Goal: Task Accomplishment & Management: Complete application form

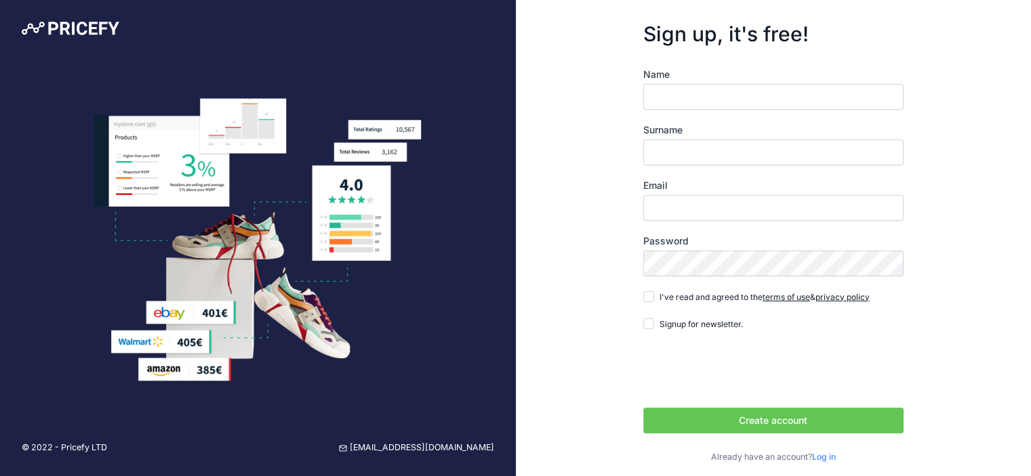
click at [721, 96] on input "Name" at bounding box center [773, 97] width 260 height 26
type input "Nicholas"
type input "Maffei"
drag, startPoint x: 716, startPoint y: 200, endPoint x: 717, endPoint y: 211, distance: 10.9
click at [716, 200] on input "Email" at bounding box center [773, 208] width 260 height 26
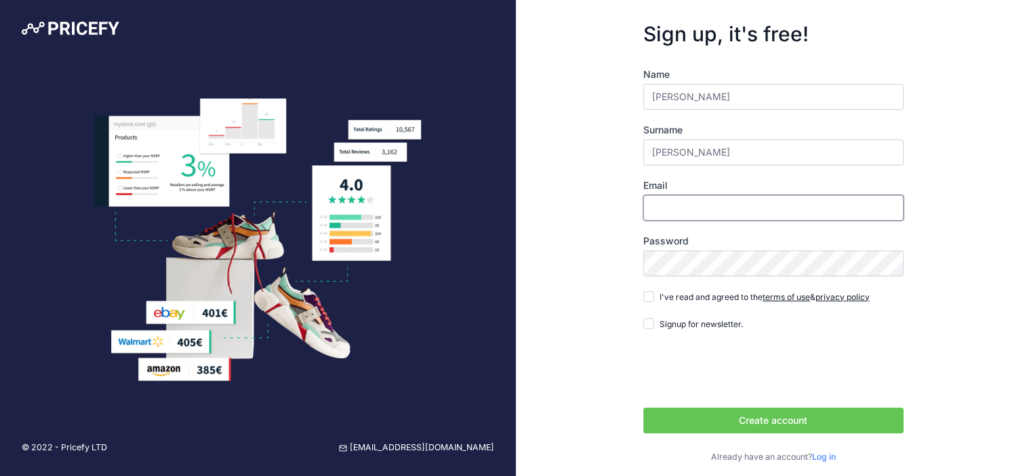
type input "[PERSON_NAME][EMAIL_ADDRESS][PERSON_NAME][DOMAIN_NAME]"
click at [716, 297] on span "I've read and agreed to the terms of use & privacy policy" at bounding box center [764, 297] width 210 height 10
click at [654, 297] on input "I've read and agreed to the terms of use & privacy policy" at bounding box center [648, 296] width 11 height 11
checkbox input "true"
click at [797, 421] on button "Create account" at bounding box center [773, 421] width 260 height 26
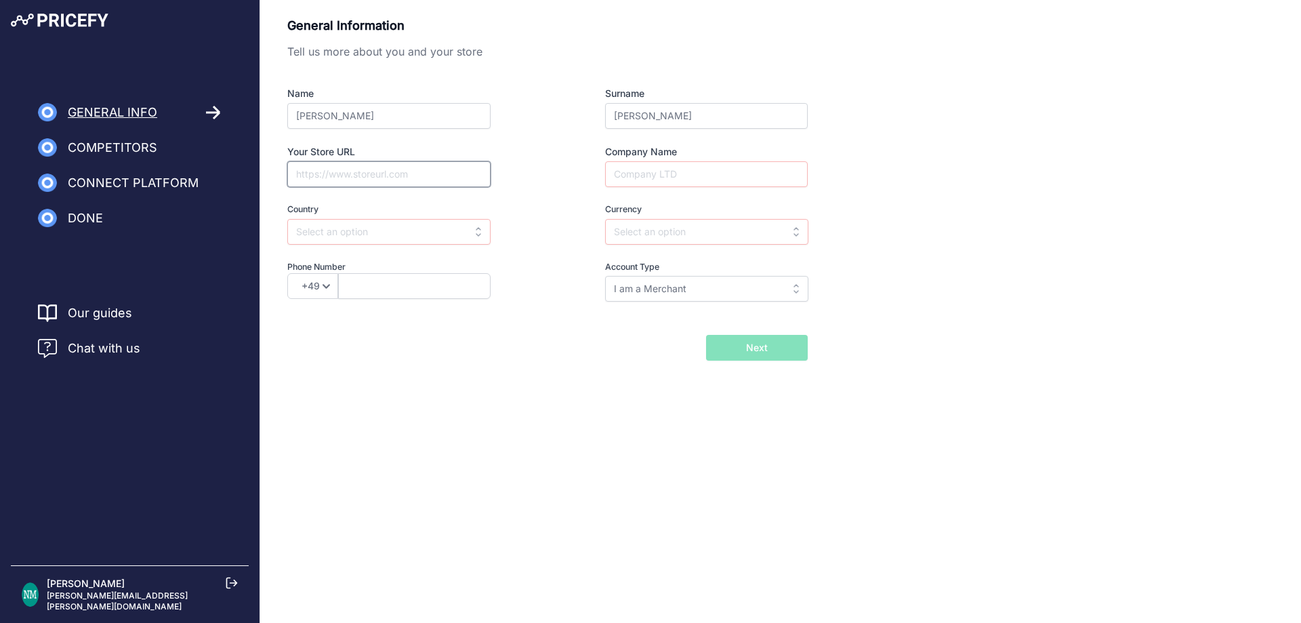
click at [402, 181] on input "Your Store URL" at bounding box center [388, 174] width 203 height 26
type input "awaytravel.com"
click at [699, 182] on input "Company Name" at bounding box center [706, 174] width 203 height 26
type input "Away"
click at [449, 209] on label "Country" at bounding box center [413, 209] width 252 height 13
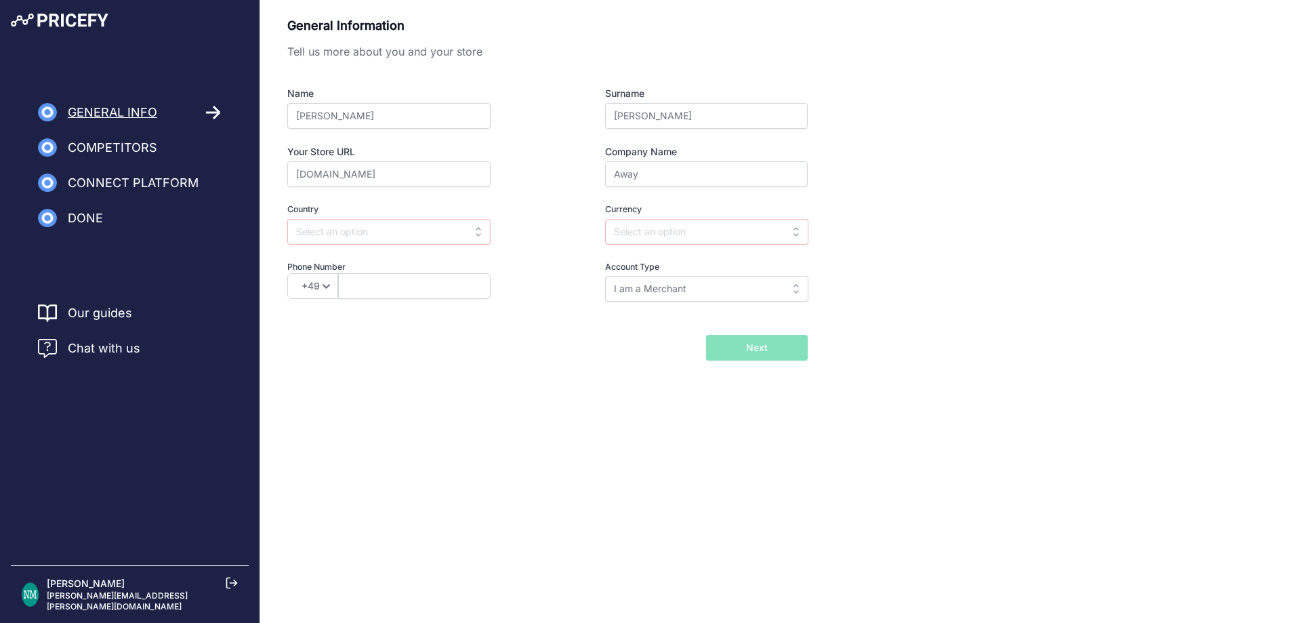
click at [446, 218] on div "Country Select country Afghanistan Åland Islands Albania Algeria American Samoa…" at bounding box center [413, 223] width 252 height 41
click at [438, 232] on input "text" at bounding box center [388, 232] width 203 height 26
drag, startPoint x: 407, startPoint y: 300, endPoint x: 547, endPoint y: 247, distance: 150.8
click at [407, 300] on div "United States" at bounding box center [371, 311] width 169 height 24
type input "United States"
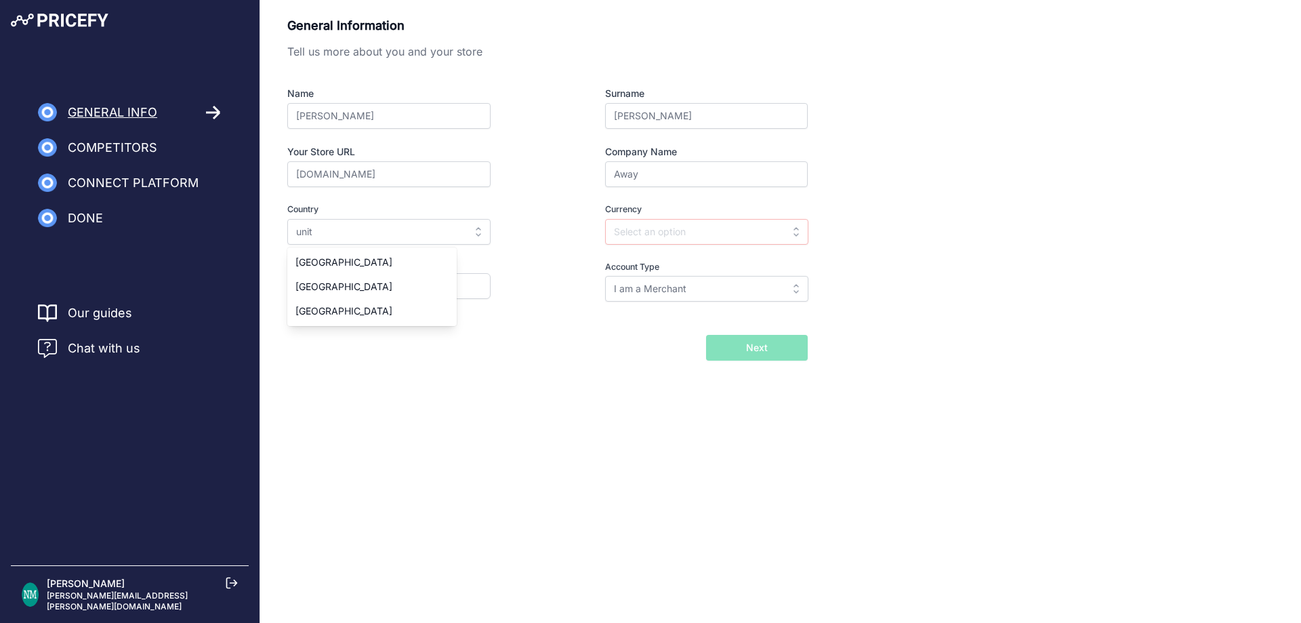
type input "USD"
select select "1"
click at [651, 236] on input "USD" at bounding box center [706, 232] width 203 height 26
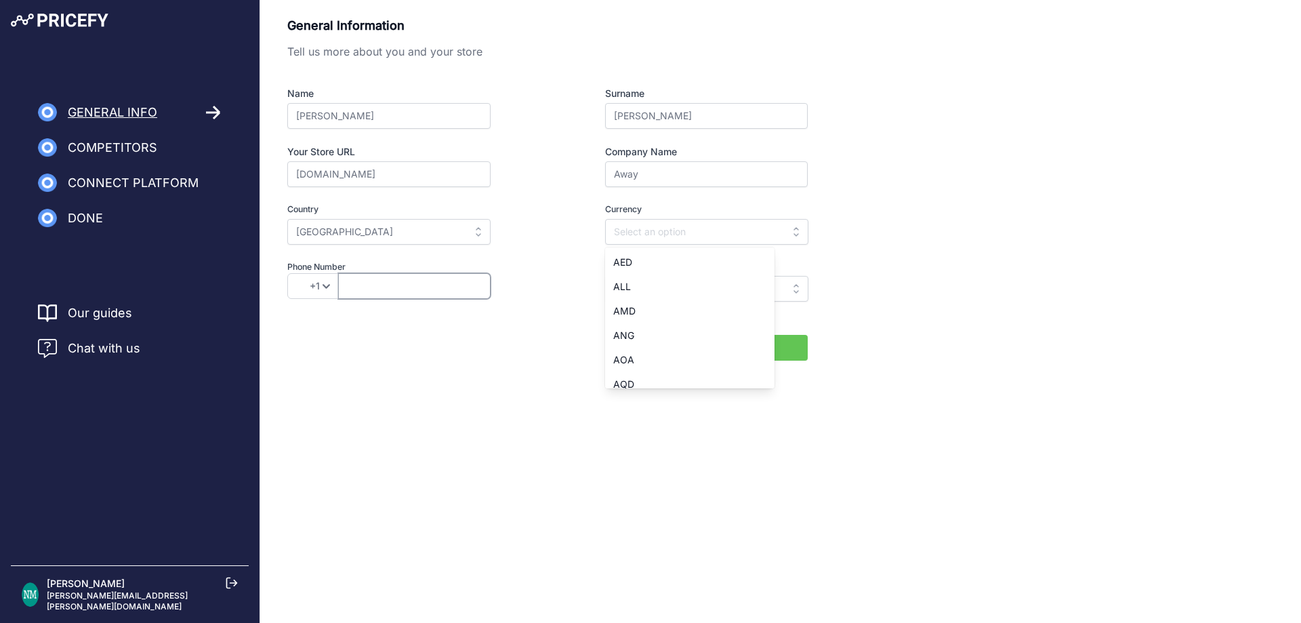
click at [457, 278] on input "text" at bounding box center [414, 286] width 152 height 26
click at [750, 293] on input "I am a Merchant" at bounding box center [706, 289] width 203 height 26
drag, startPoint x: 750, startPoint y: 293, endPoint x: 692, endPoint y: 297, distance: 57.8
click at [750, 293] on input "text" at bounding box center [706, 289] width 203 height 26
type input "I am a Merchant"
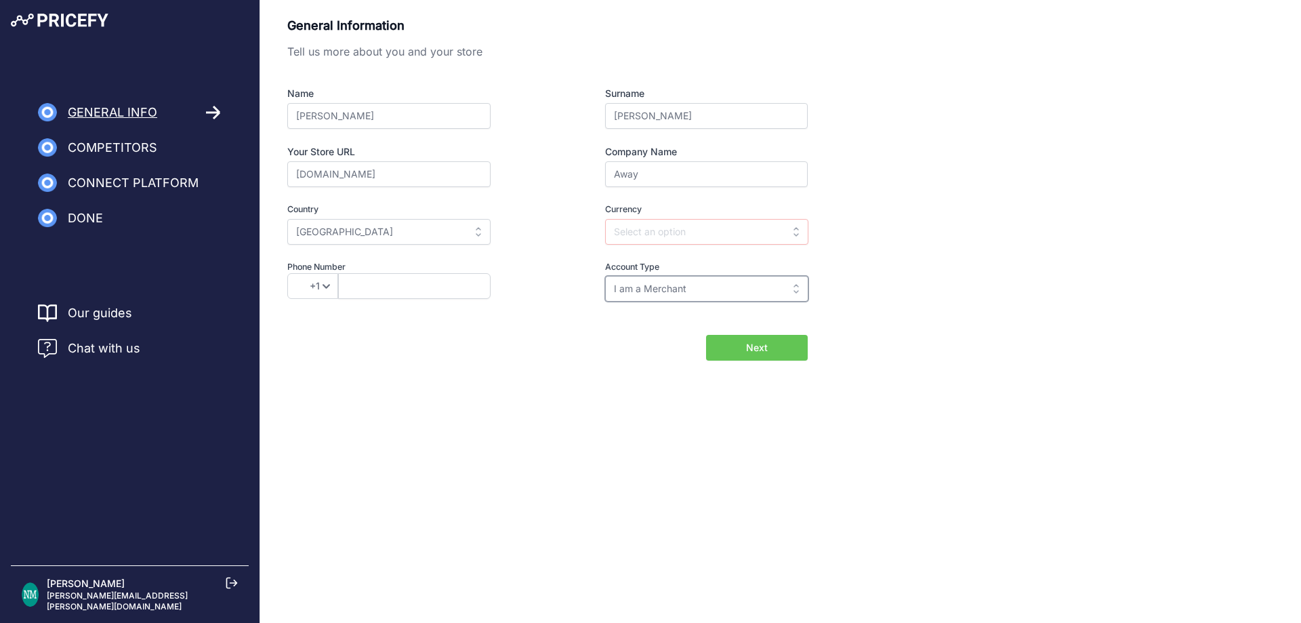
click at [734, 281] on input "I am a Merchant" at bounding box center [706, 289] width 203 height 26
click at [695, 348] on div "I am a Brand" at bounding box center [689, 343] width 169 height 24
type input "I am a Brand"
click at [485, 277] on input "text" at bounding box center [414, 286] width 152 height 26
type input "2036109003"
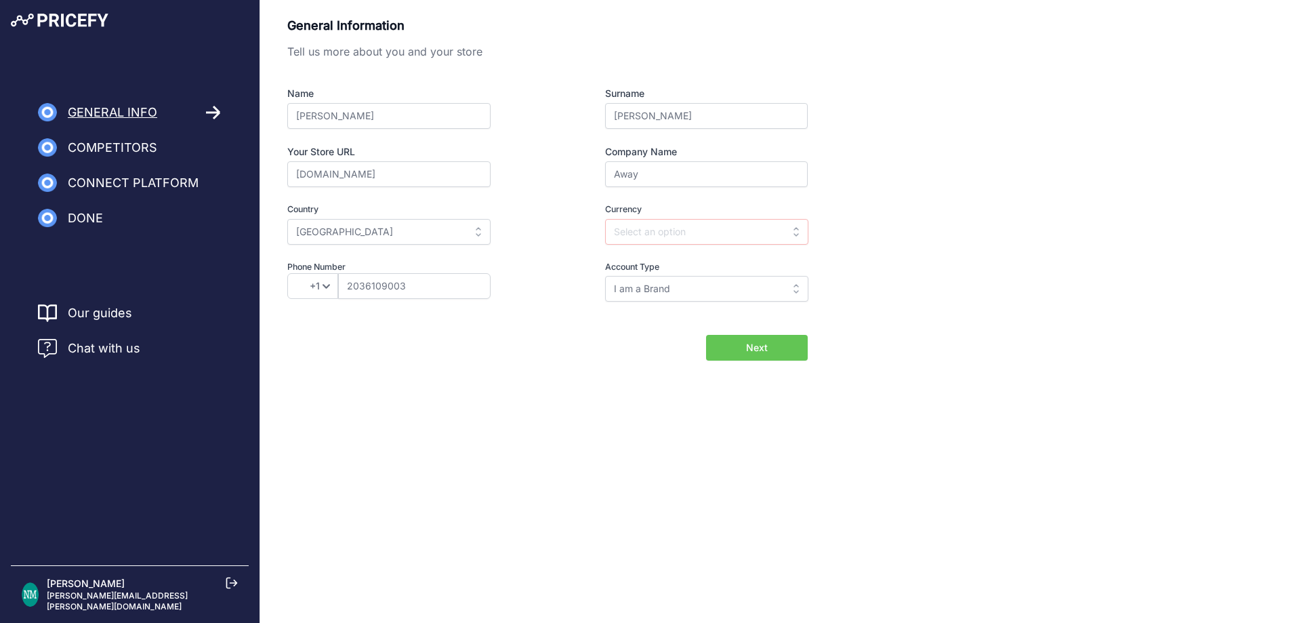
click at [753, 495] on body "Lorem Ipsum Close General Info Competitors Connect Platform Done" at bounding box center [650, 311] width 1301 height 623
click at [770, 350] on button "Next" at bounding box center [757, 348] width 102 height 26
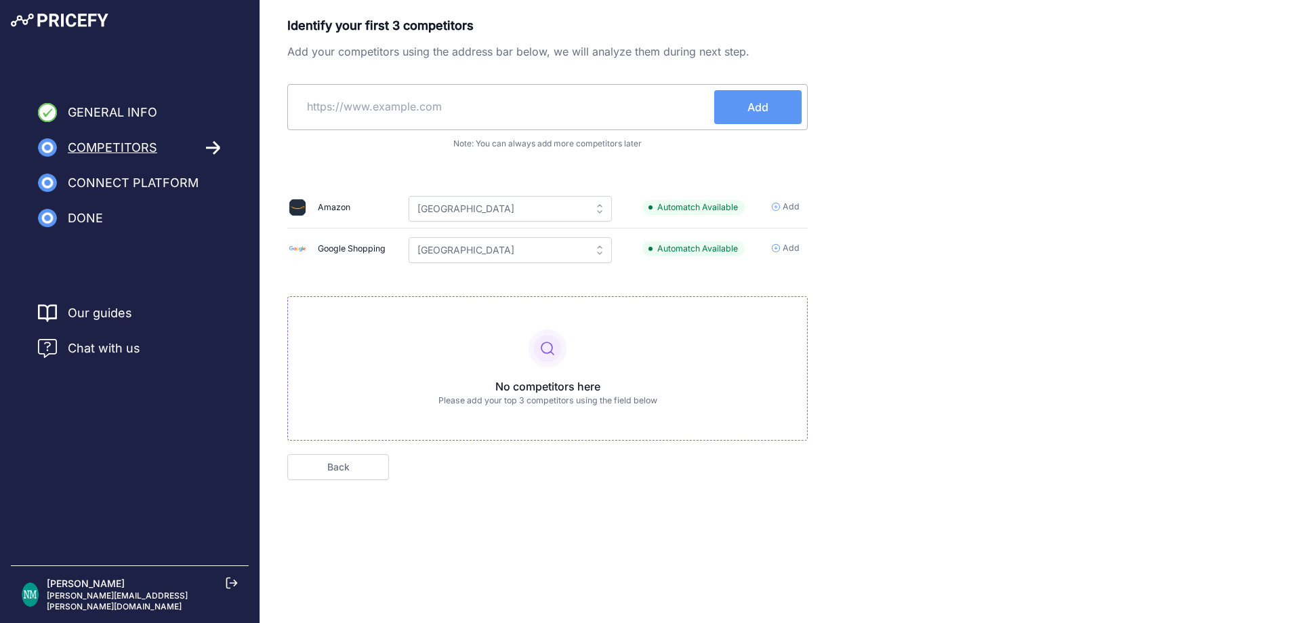
click at [465, 106] on input "text" at bounding box center [503, 106] width 421 height 33
click at [600, 113] on input "Monos" at bounding box center [503, 106] width 421 height 33
type input "Monos"
click at [745, 102] on button "Add" at bounding box center [757, 107] width 87 height 34
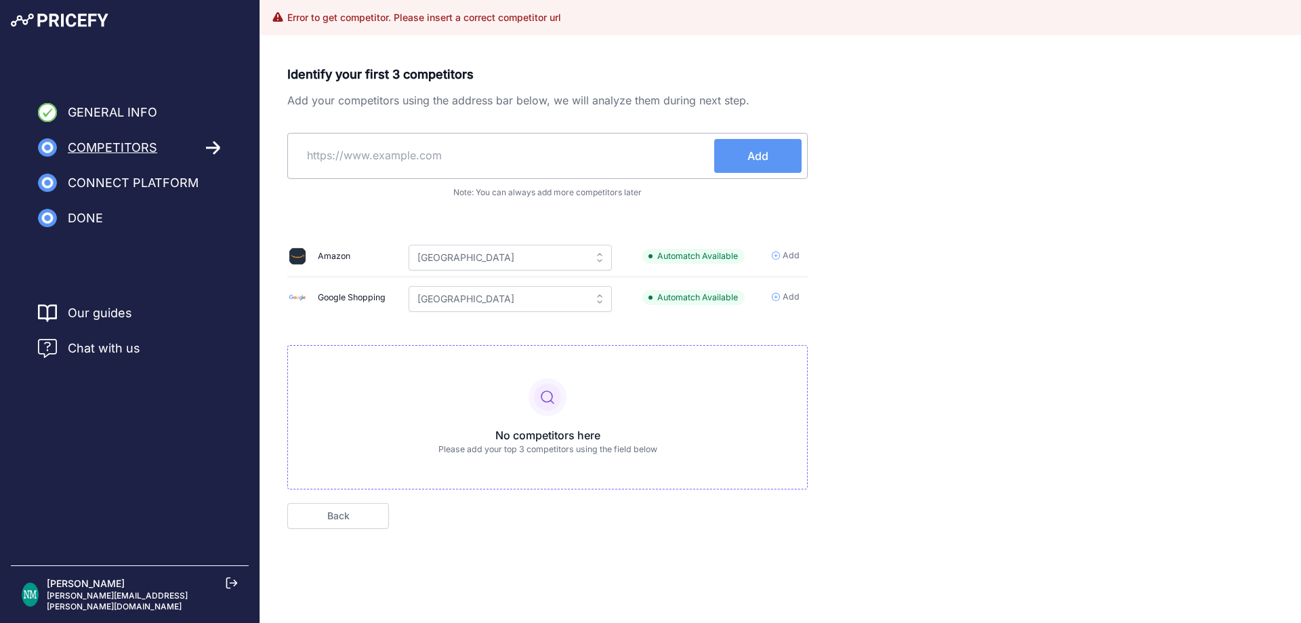
click at [473, 140] on input "text" at bounding box center [503, 155] width 421 height 33
type input "monos.com"
click at [737, 148] on button "Add" at bounding box center [757, 156] width 87 height 34
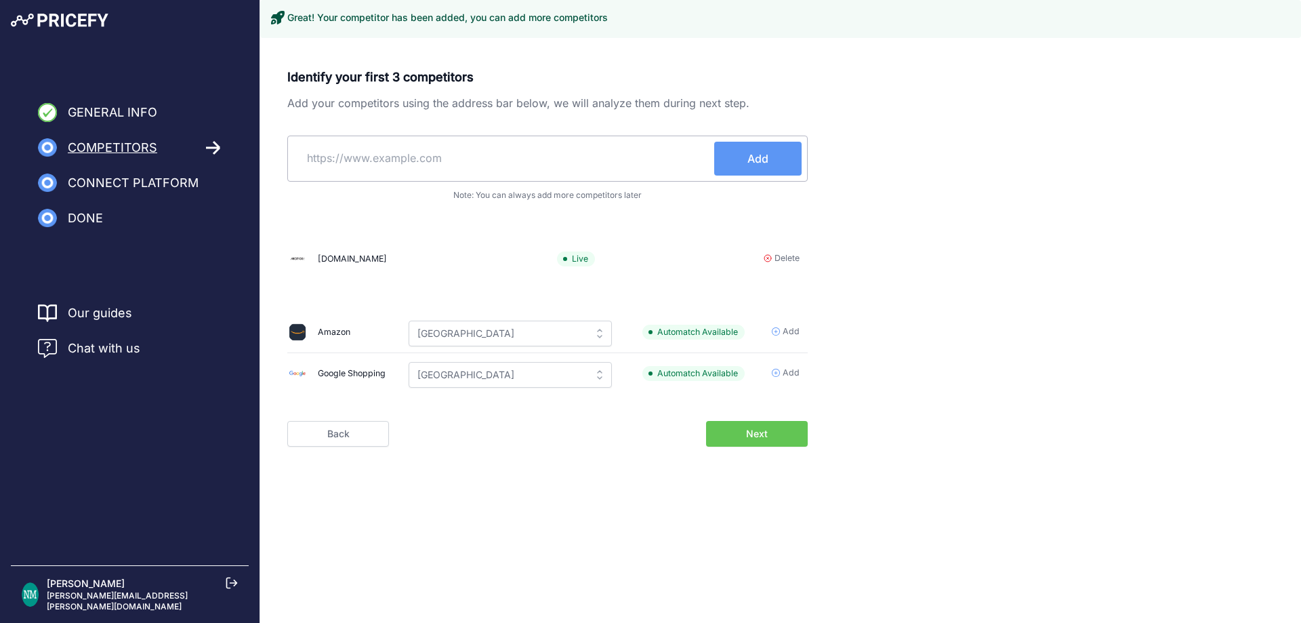
click at [438, 158] on input "text" at bounding box center [503, 158] width 421 height 33
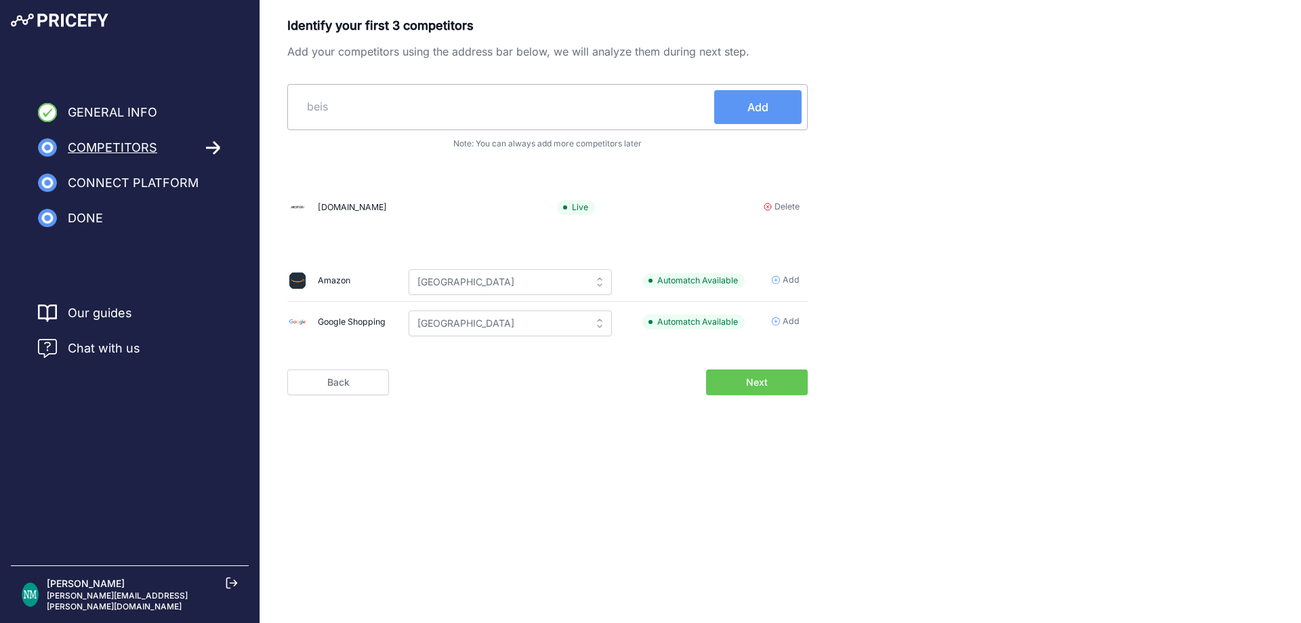
drag, startPoint x: 454, startPoint y: 85, endPoint x: 447, endPoint y: 93, distance: 10.5
click at [454, 86] on div "beis Add" at bounding box center [547, 107] width 520 height 46
click at [438, 98] on input "beis" at bounding box center [503, 106] width 421 height 33
click at [433, 110] on input "beis" at bounding box center [503, 106] width 421 height 33
type input "beistravel.com"
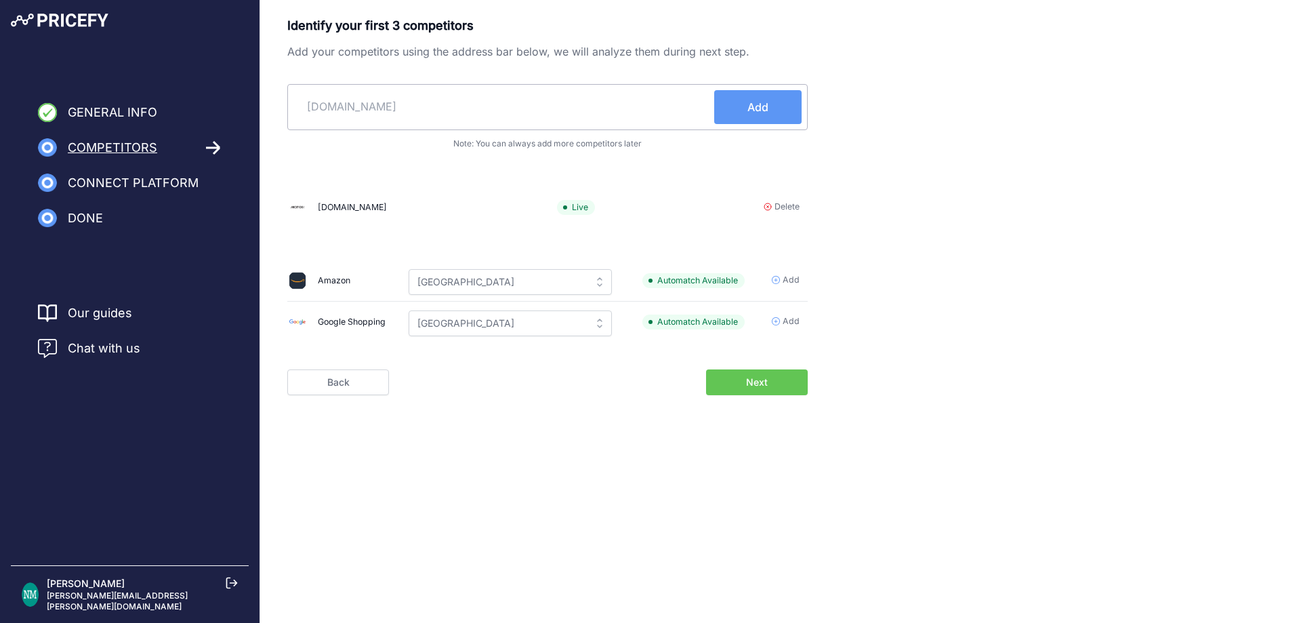
click at [790, 94] on button "Add" at bounding box center [757, 107] width 87 height 34
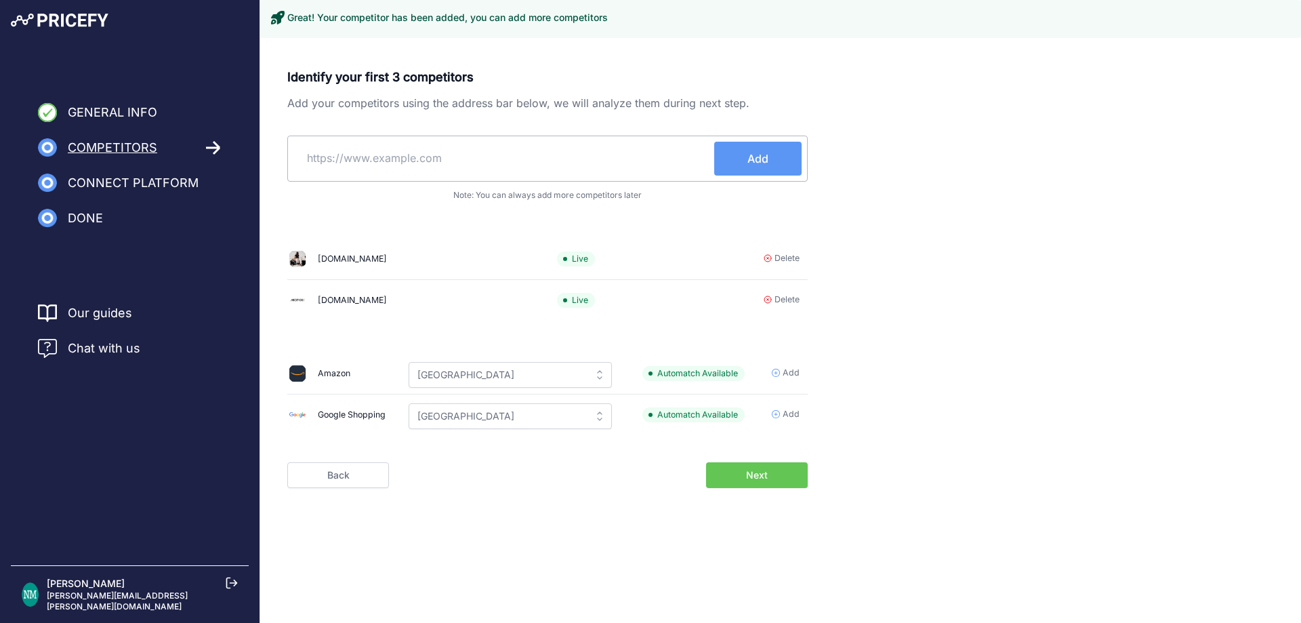
click at [364, 162] on input "text" at bounding box center [503, 158] width 421 height 33
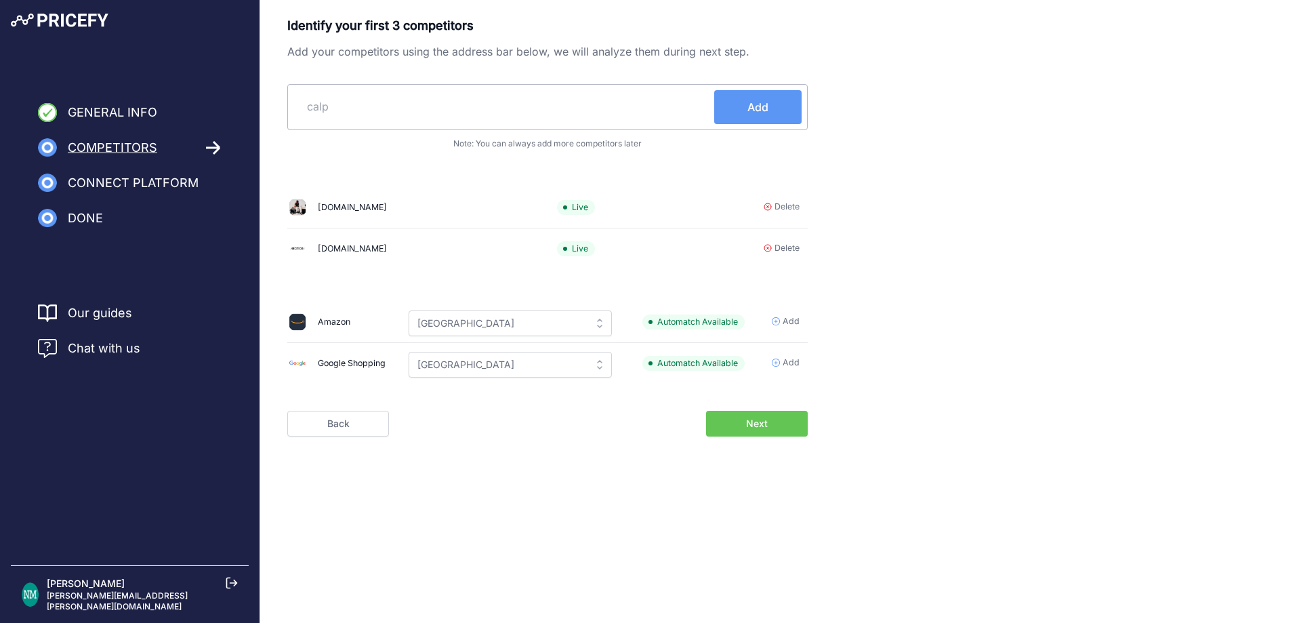
drag, startPoint x: 400, startPoint y: 112, endPoint x: 355, endPoint y: 119, distance: 45.1
click at [400, 112] on input "calp" at bounding box center [503, 106] width 421 height 33
click at [352, 112] on input "calp" at bounding box center [503, 106] width 421 height 33
click at [351, 112] on input "calp" at bounding box center [503, 106] width 421 height 33
click at [494, 102] on input "calp" at bounding box center [503, 106] width 421 height 33
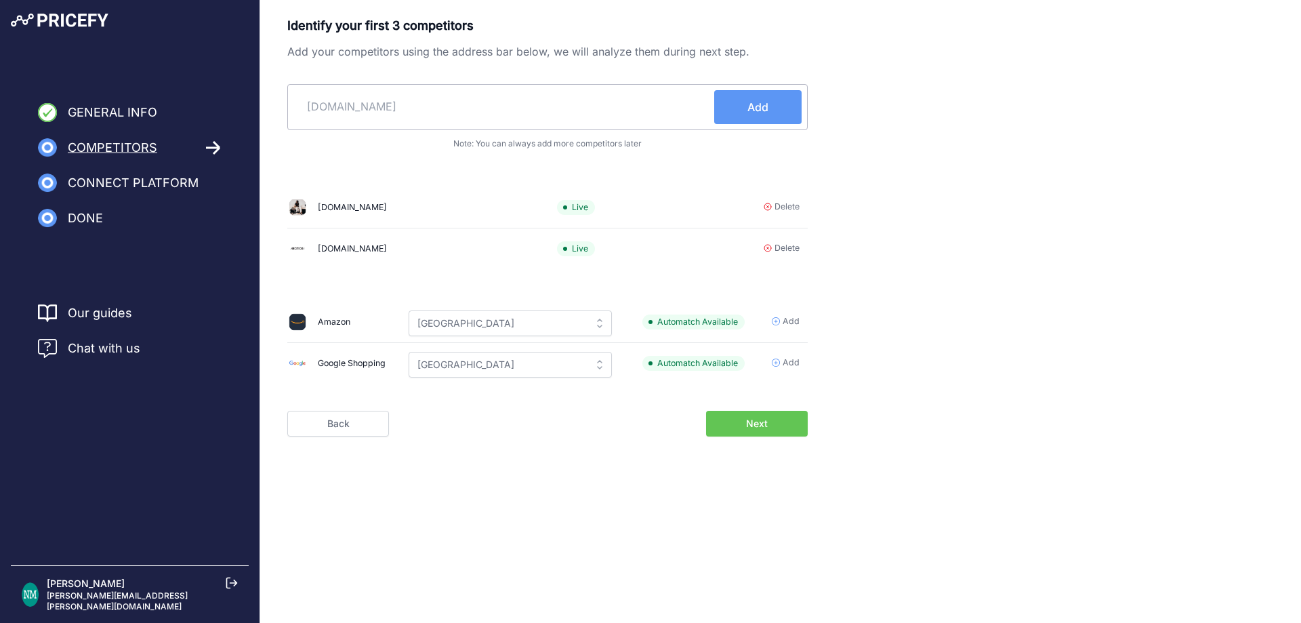
type input "rimowa.com"
click at [747, 102] on span "Add" at bounding box center [757, 107] width 21 height 16
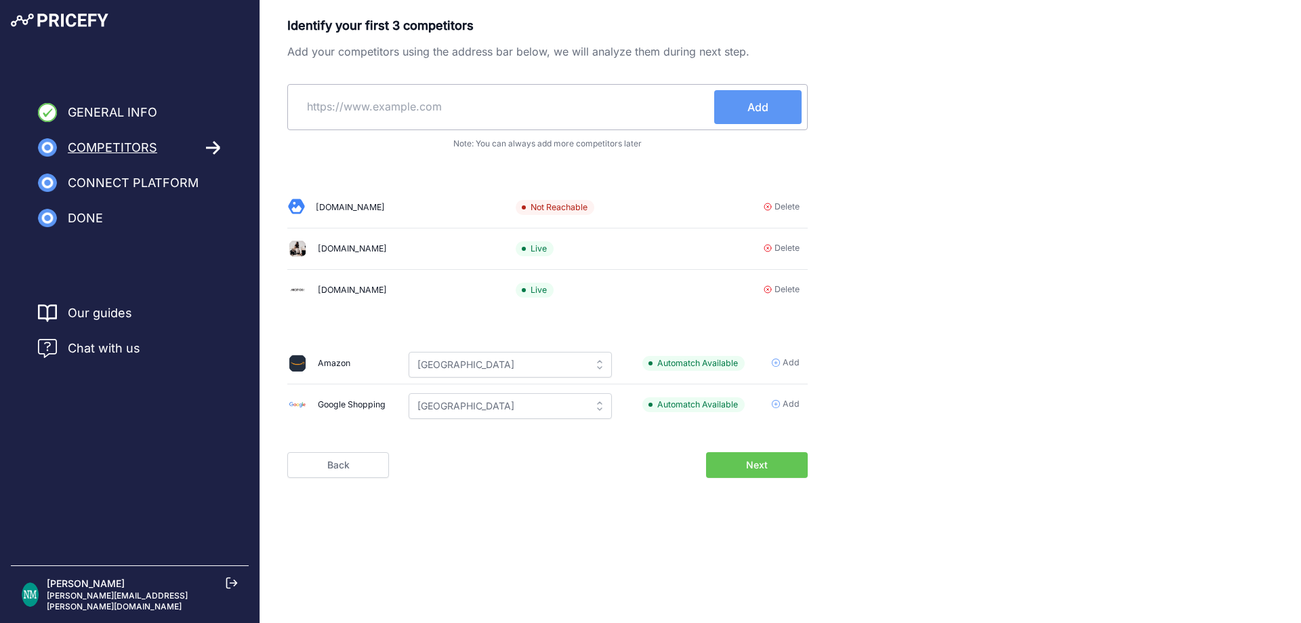
click at [770, 202] on span "Delete" at bounding box center [782, 207] width 36 height 13
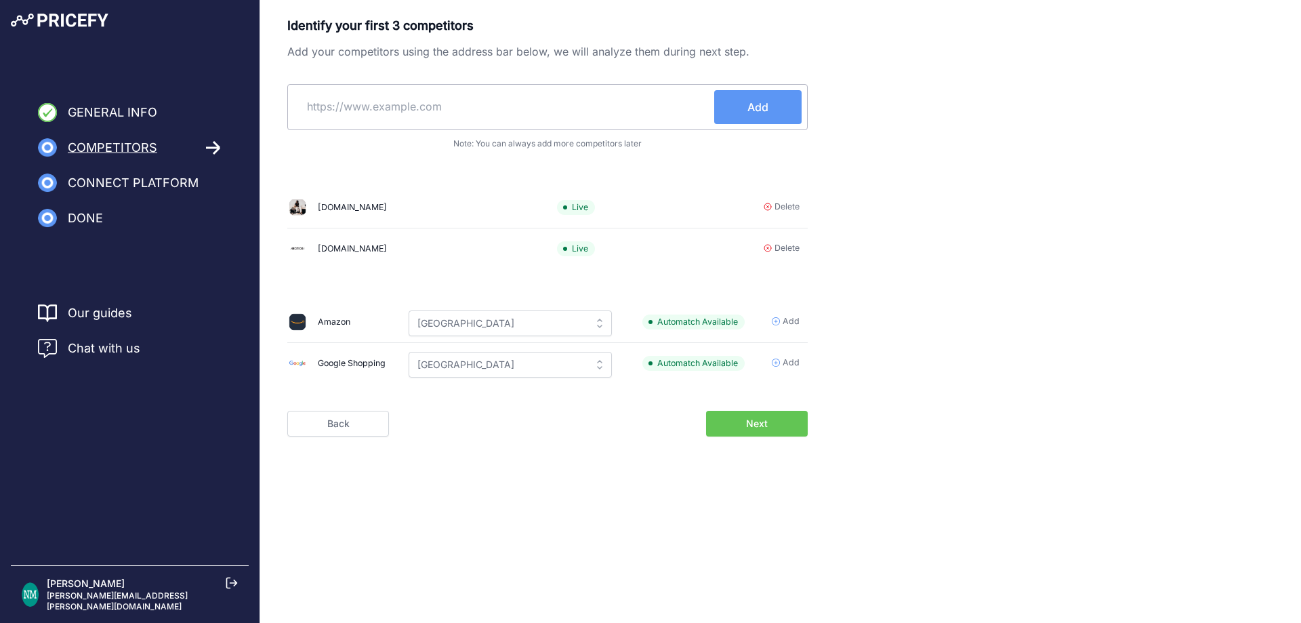
click at [442, 114] on input "text" at bounding box center [503, 106] width 421 height 33
type input "tumi.com"
click at [766, 115] on button "Add" at bounding box center [757, 107] width 87 height 34
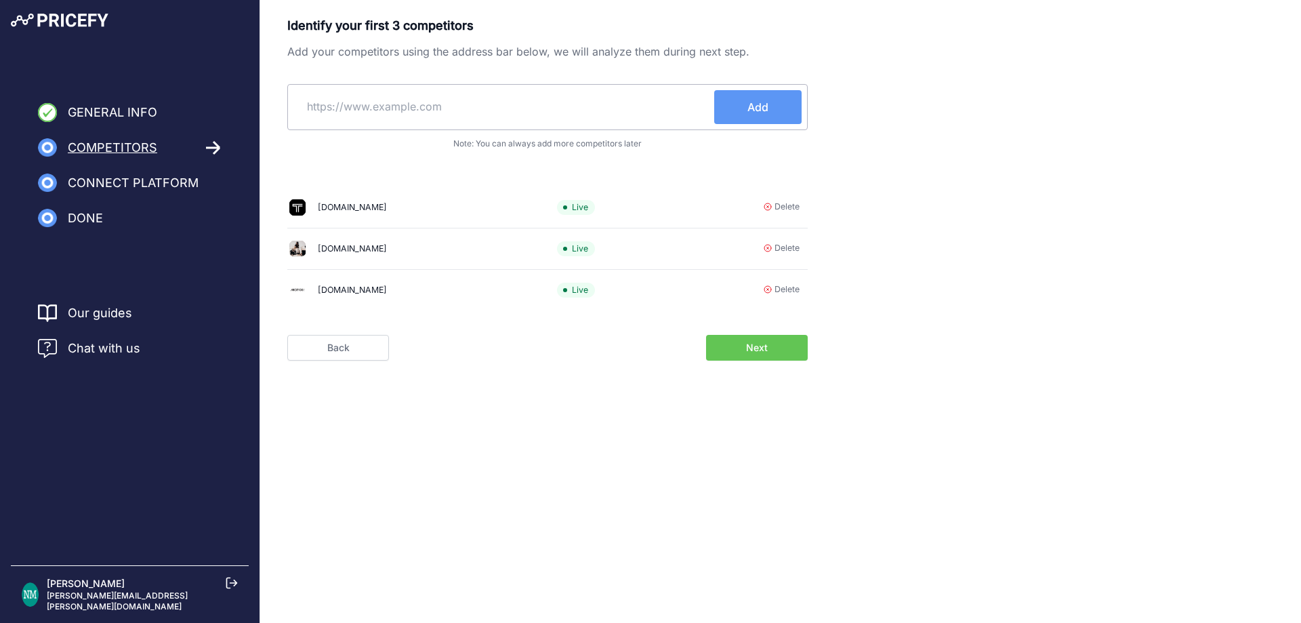
click at [754, 354] on span "Next" at bounding box center [757, 348] width 22 height 14
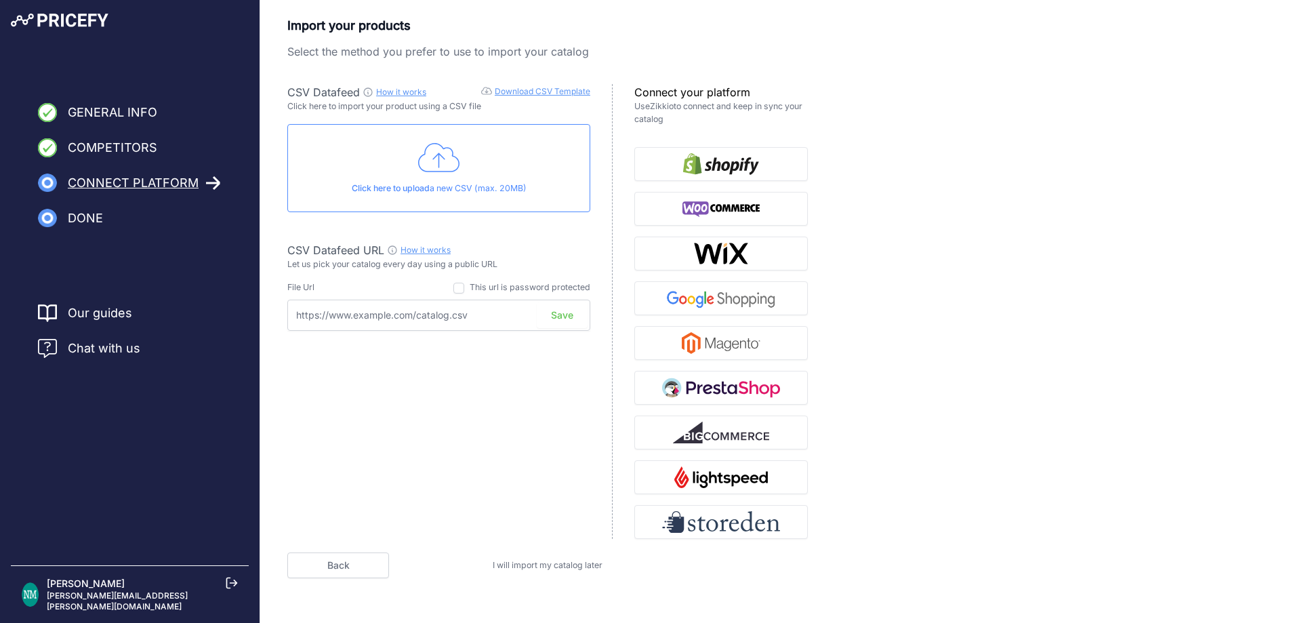
click at [547, 564] on span "I will import my catalog later" at bounding box center [548, 565] width 110 height 10
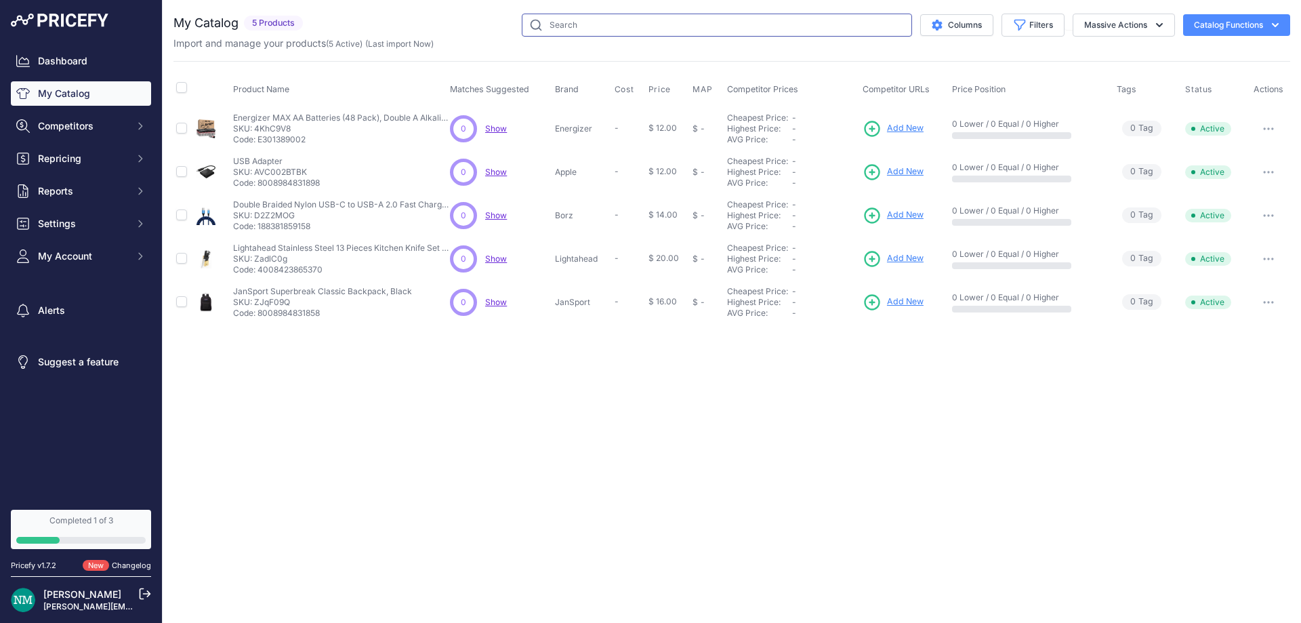
click at [575, 24] on input "text" at bounding box center [717, 25] width 390 height 23
type input "b"
drag, startPoint x: 89, startPoint y: 117, endPoint x: 157, endPoint y: 125, distance: 68.2
click at [89, 119] on button "Competitors" at bounding box center [81, 126] width 140 height 24
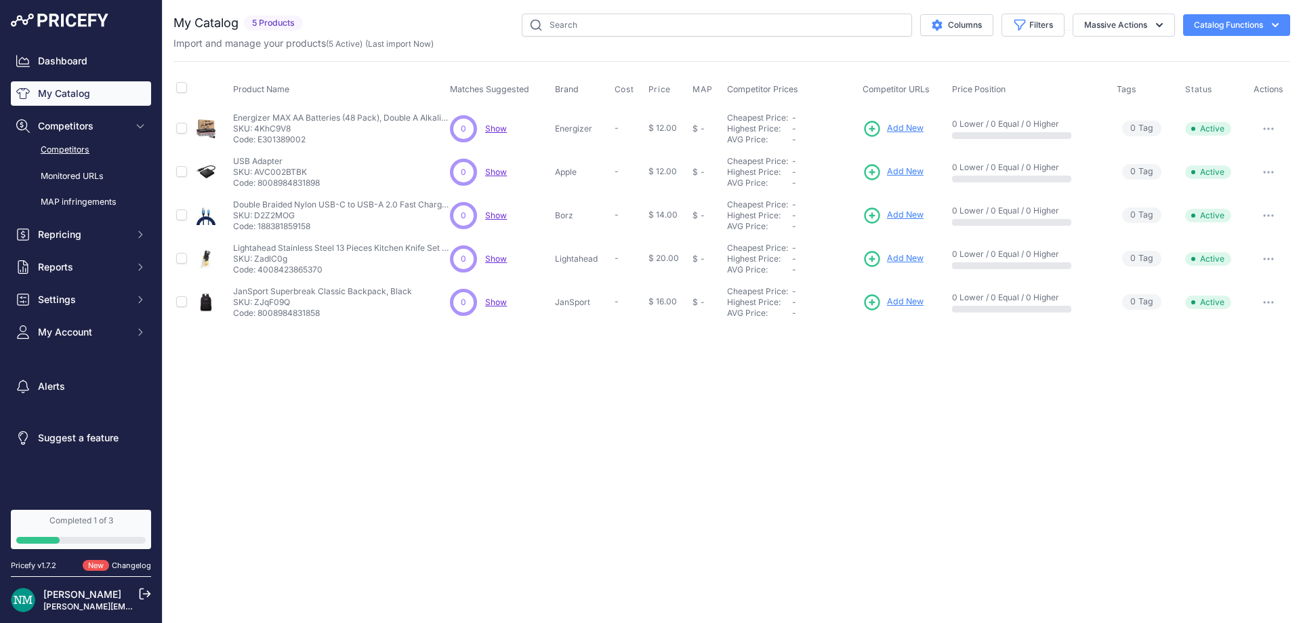
click at [91, 148] on link "Competitors" at bounding box center [81, 150] width 140 height 24
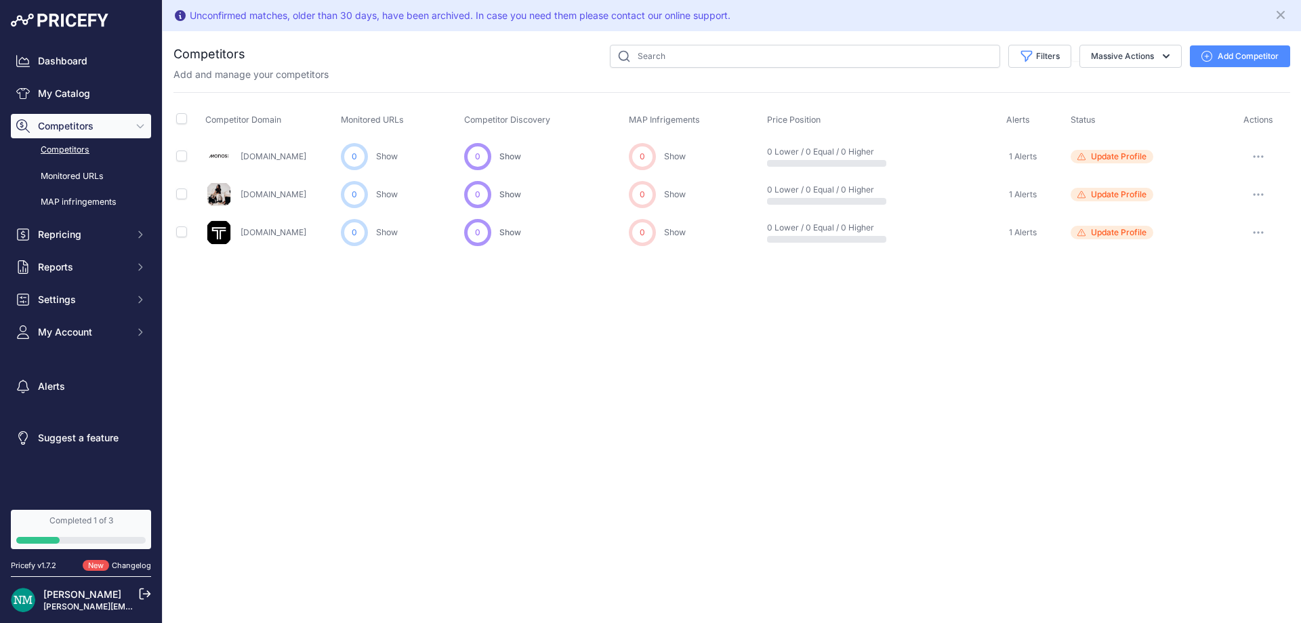
click at [274, 199] on link "[DOMAIN_NAME]" at bounding box center [274, 194] width 66 height 10
click at [180, 194] on input "checkbox" at bounding box center [181, 193] width 11 height 11
checkbox input "true"
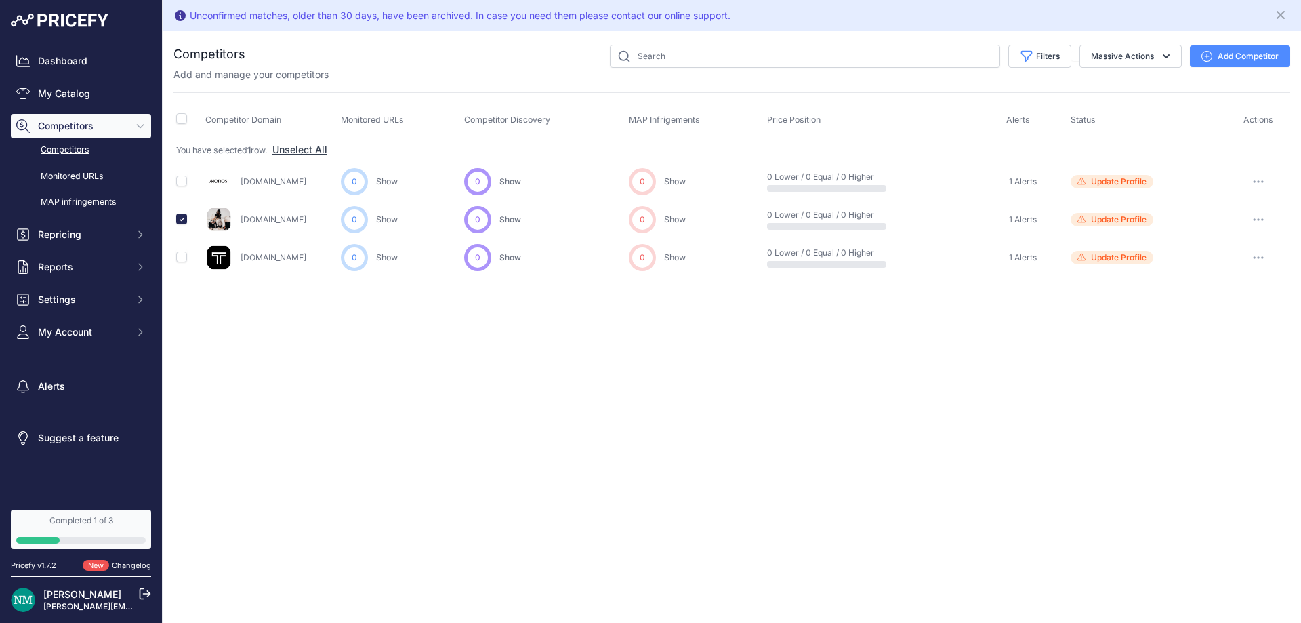
click at [1266, 213] on button "button" at bounding box center [1258, 219] width 27 height 19
click at [1265, 241] on link "View Competitor Profile" at bounding box center [1230, 248] width 113 height 22
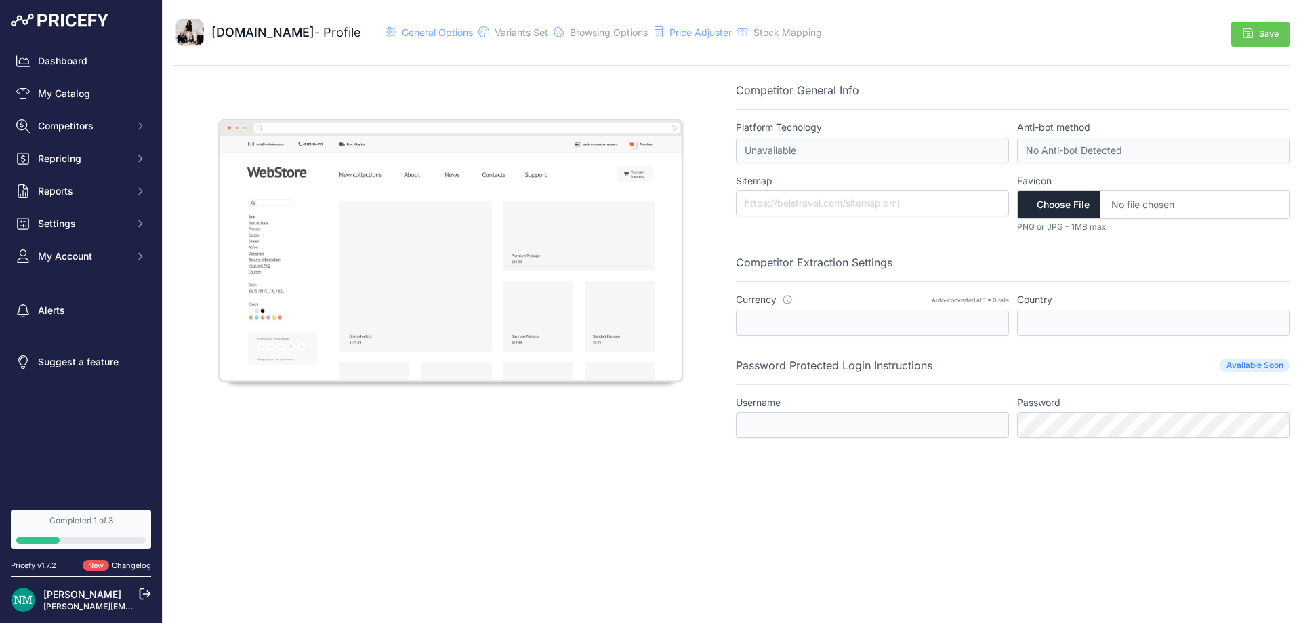
click at [696, 29] on span "Price Adjuster" at bounding box center [700, 32] width 62 height 12
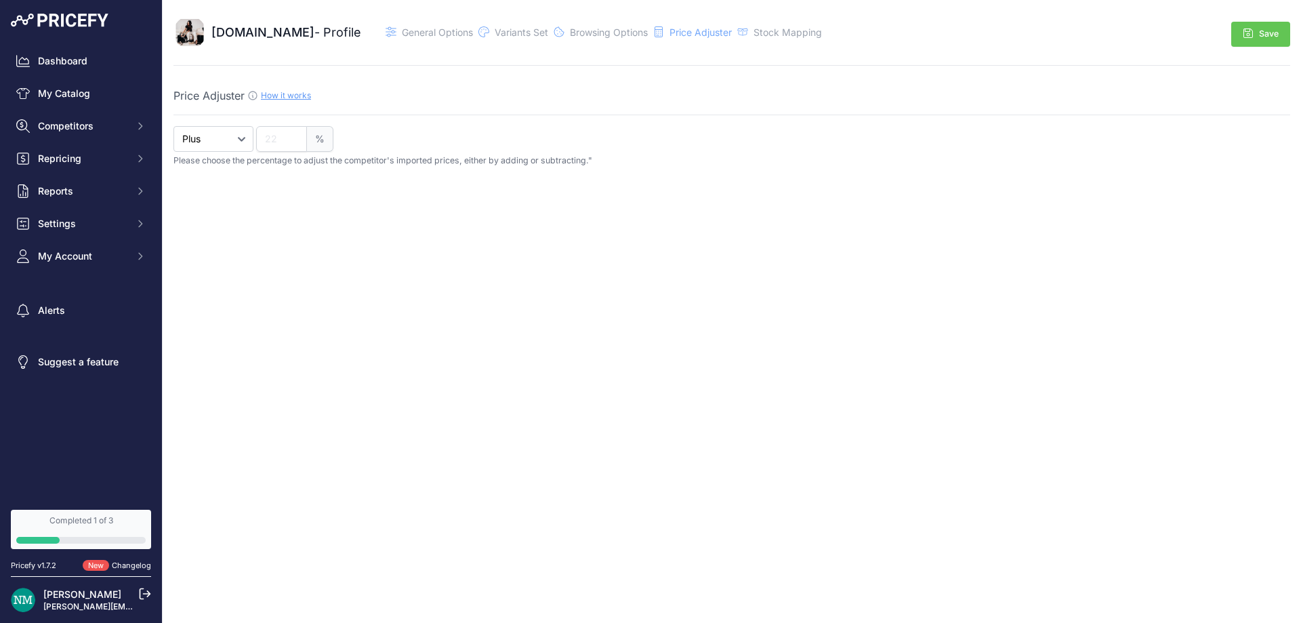
click at [779, 22] on div "[DOMAIN_NAME] - Profile General Options" at bounding box center [498, 32] width 651 height 33
click at [770, 33] on span "Stock Mapping" at bounding box center [787, 32] width 68 height 12
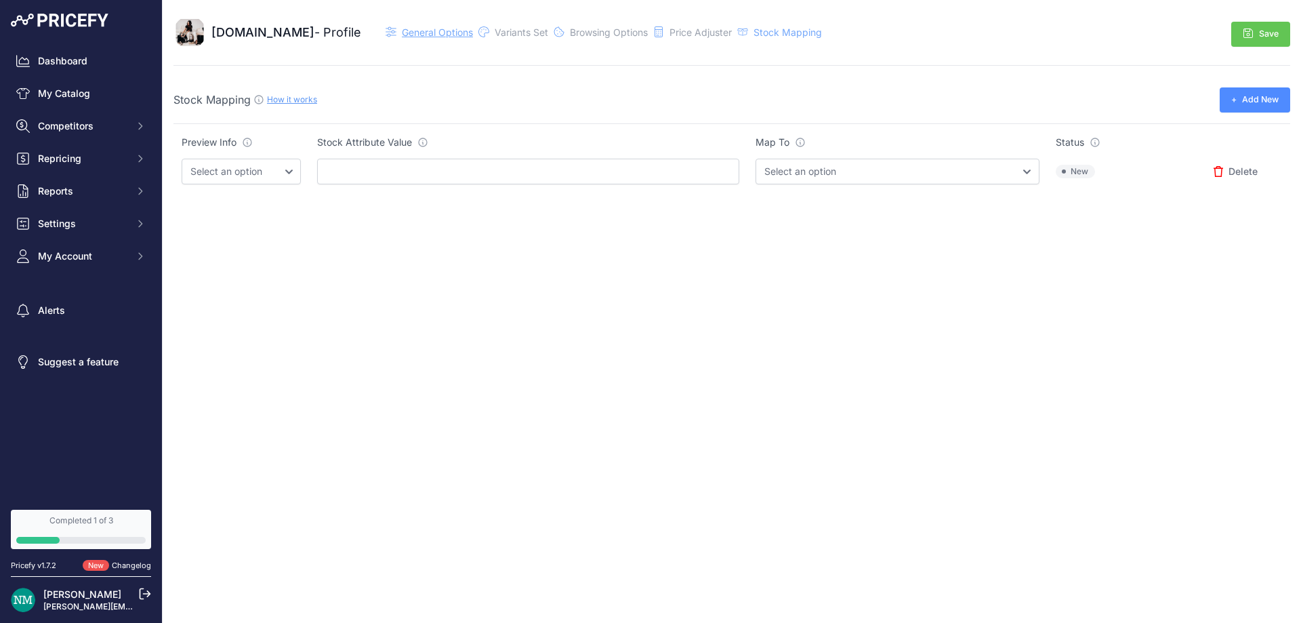
click at [438, 35] on span "General Options" at bounding box center [437, 32] width 71 height 12
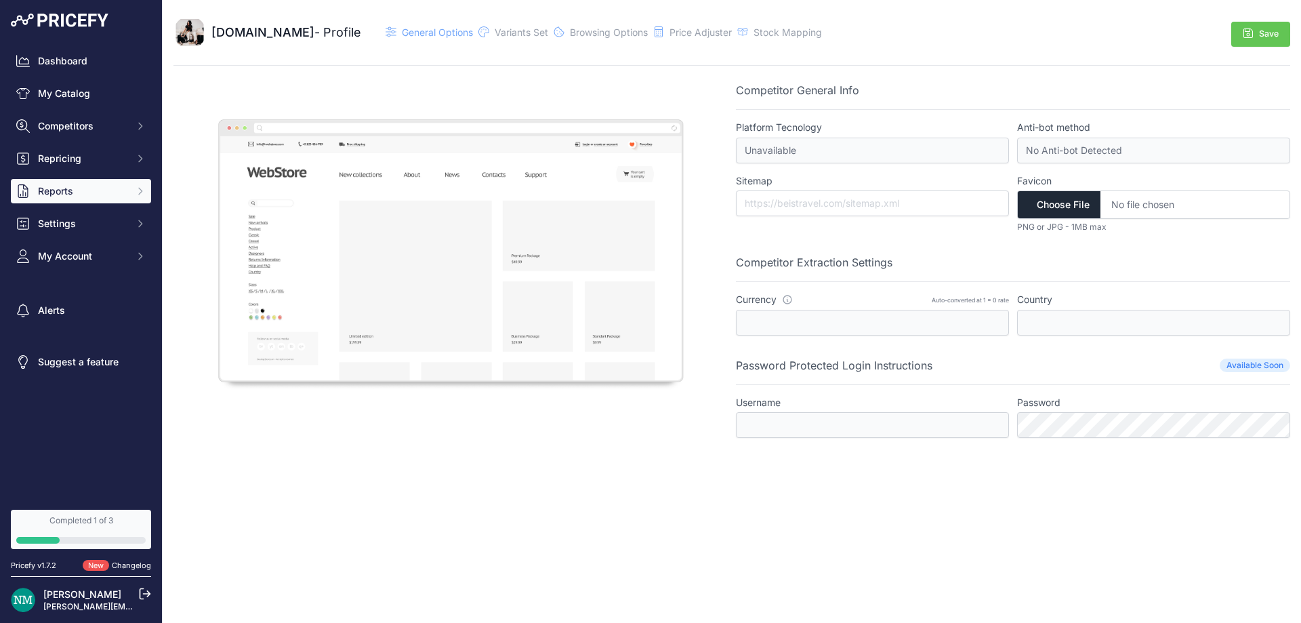
click at [72, 182] on button "Reports" at bounding box center [81, 191] width 140 height 24
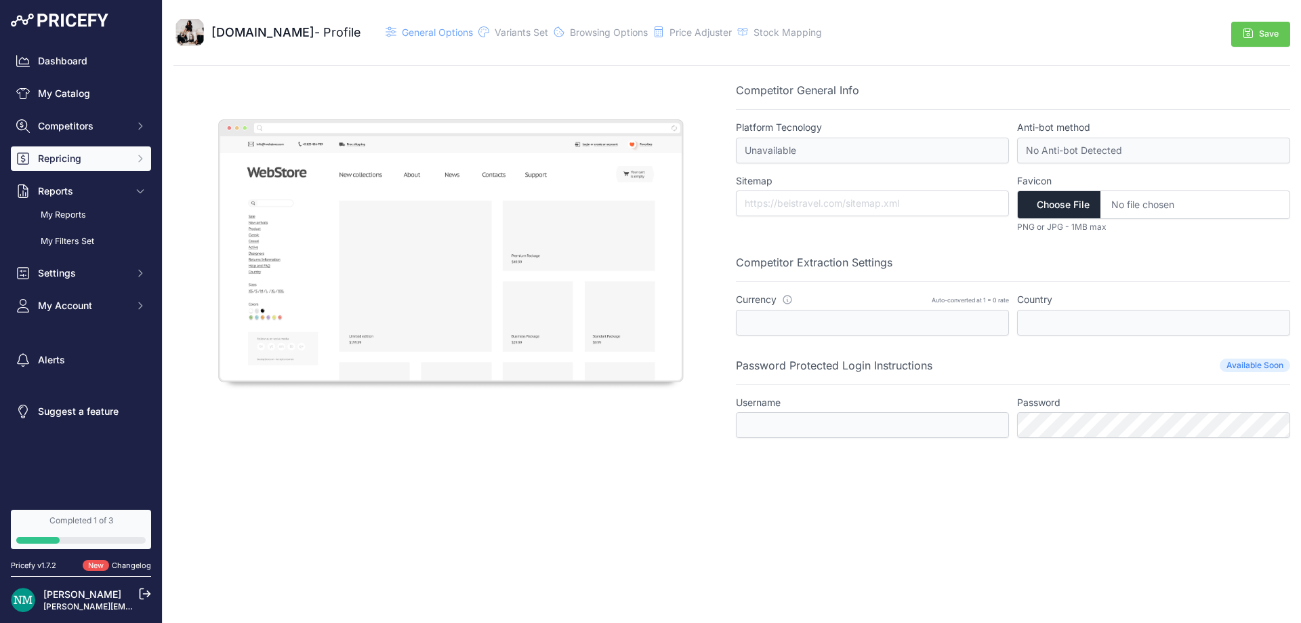
click at [81, 156] on span "Repricing" at bounding box center [82, 159] width 89 height 14
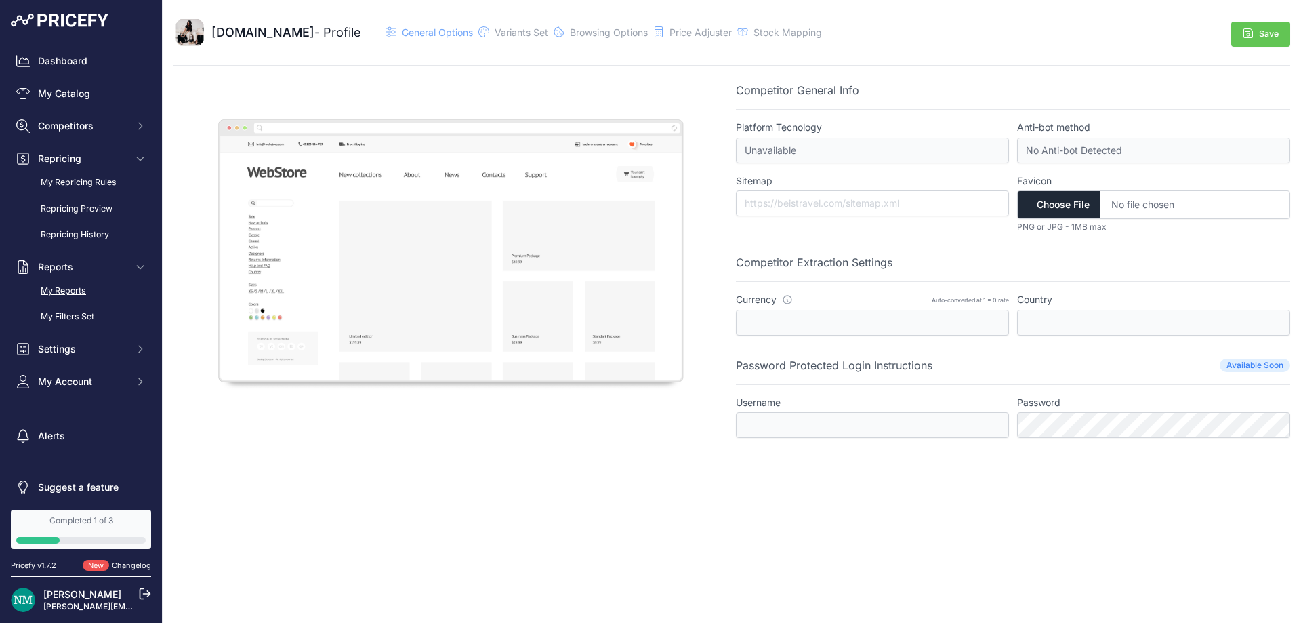
click at [70, 295] on link "My Reports" at bounding box center [81, 291] width 140 height 24
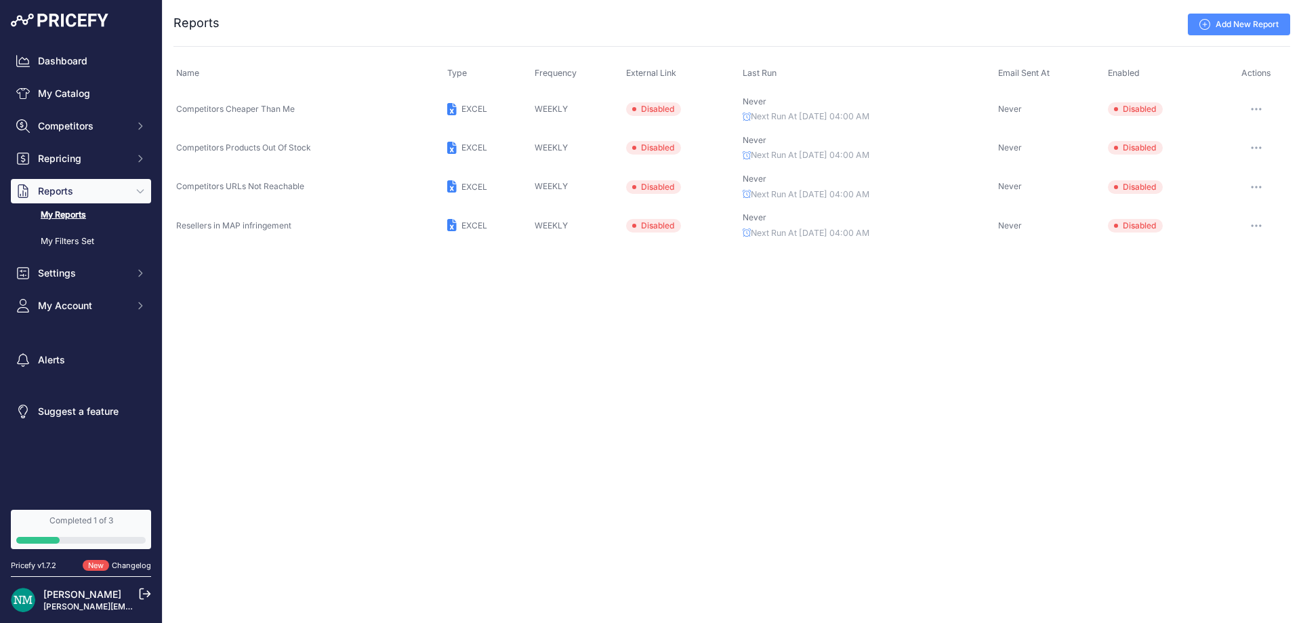
click at [1256, 28] on link "Add New Report" at bounding box center [1239, 25] width 102 height 22
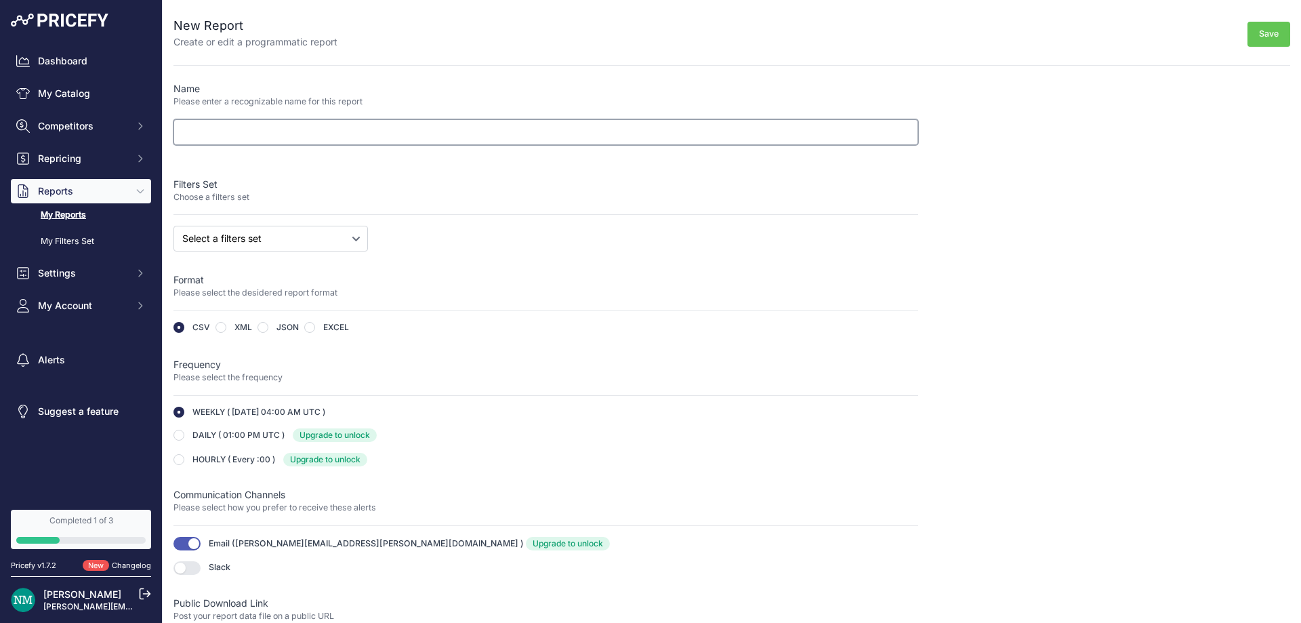
click at [194, 129] on input "text" at bounding box center [545, 132] width 745 height 26
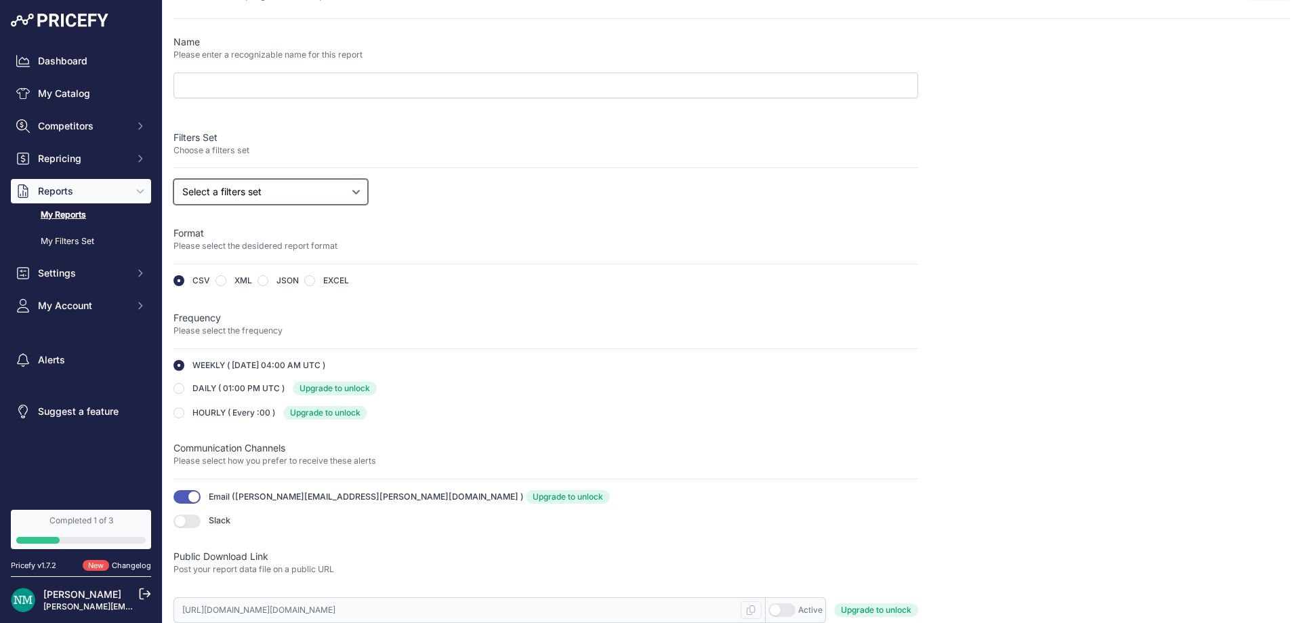
click at [311, 183] on select "Select a filters set Competitors Cheaper Than Me Competitors Products Out Of St…" at bounding box center [270, 192] width 194 height 26
click at [588, 274] on div "Name Please enter a recognizable name for this report Filters Set Choose a filt…" at bounding box center [545, 328] width 745 height 587
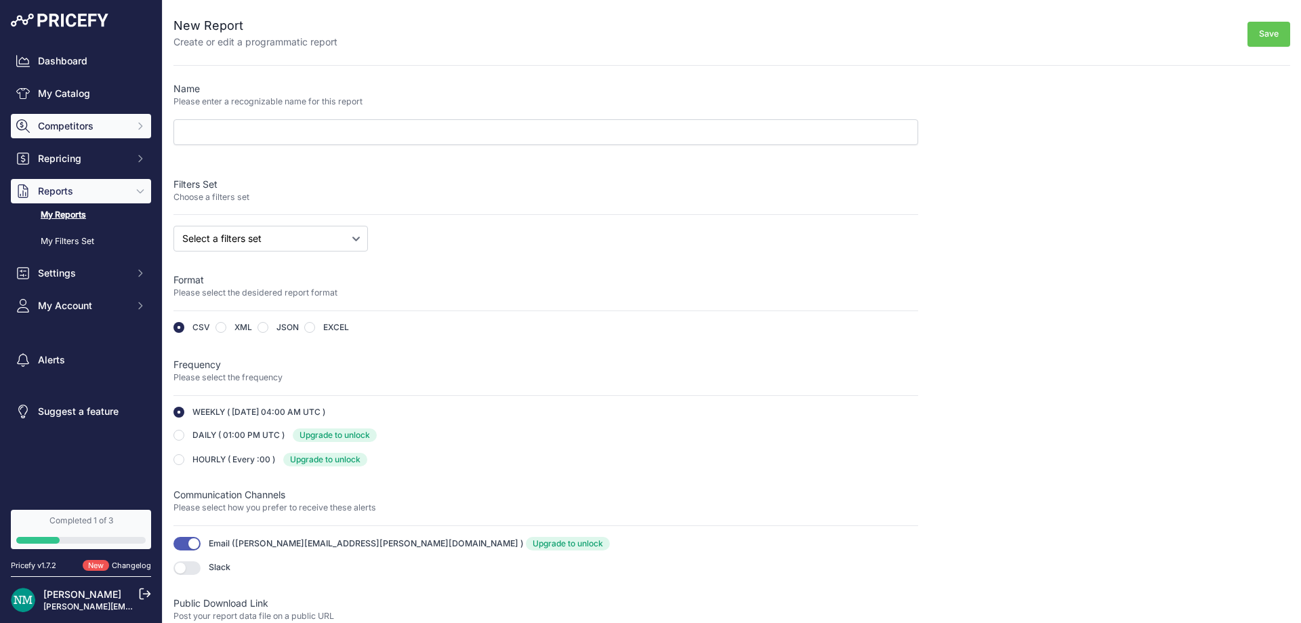
click at [99, 127] on span "Competitors" at bounding box center [82, 126] width 89 height 14
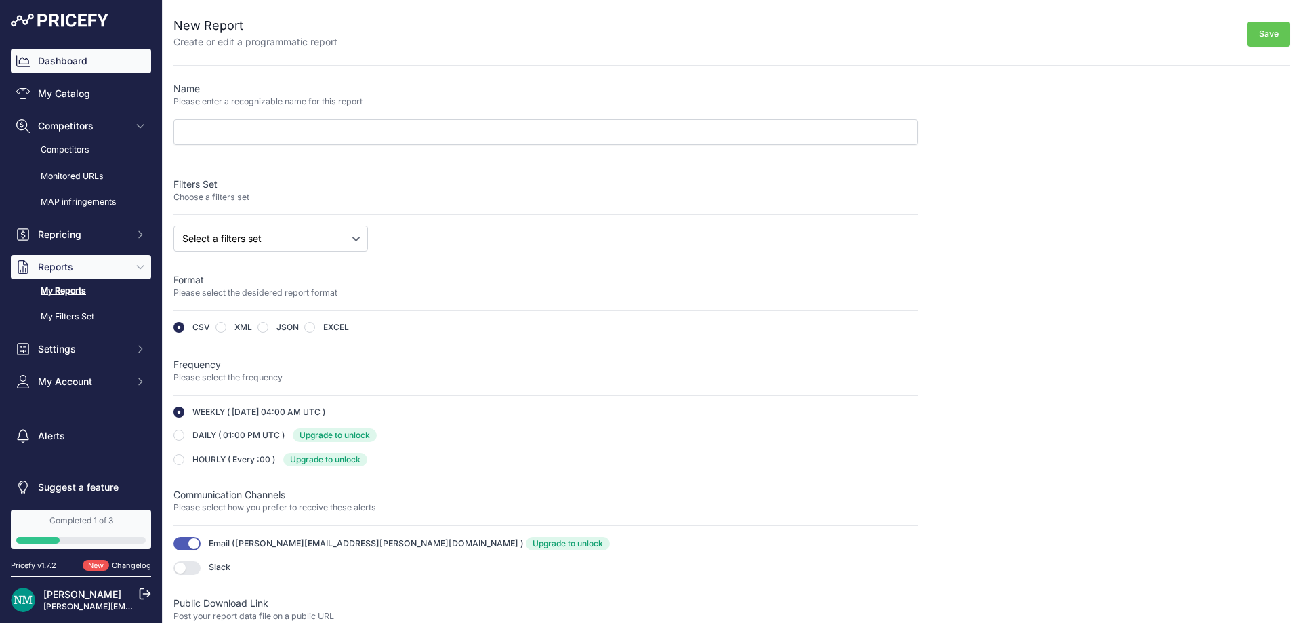
click at [81, 83] on link "My Catalog" at bounding box center [81, 93] width 140 height 24
